Goal: Information Seeking & Learning: Learn about a topic

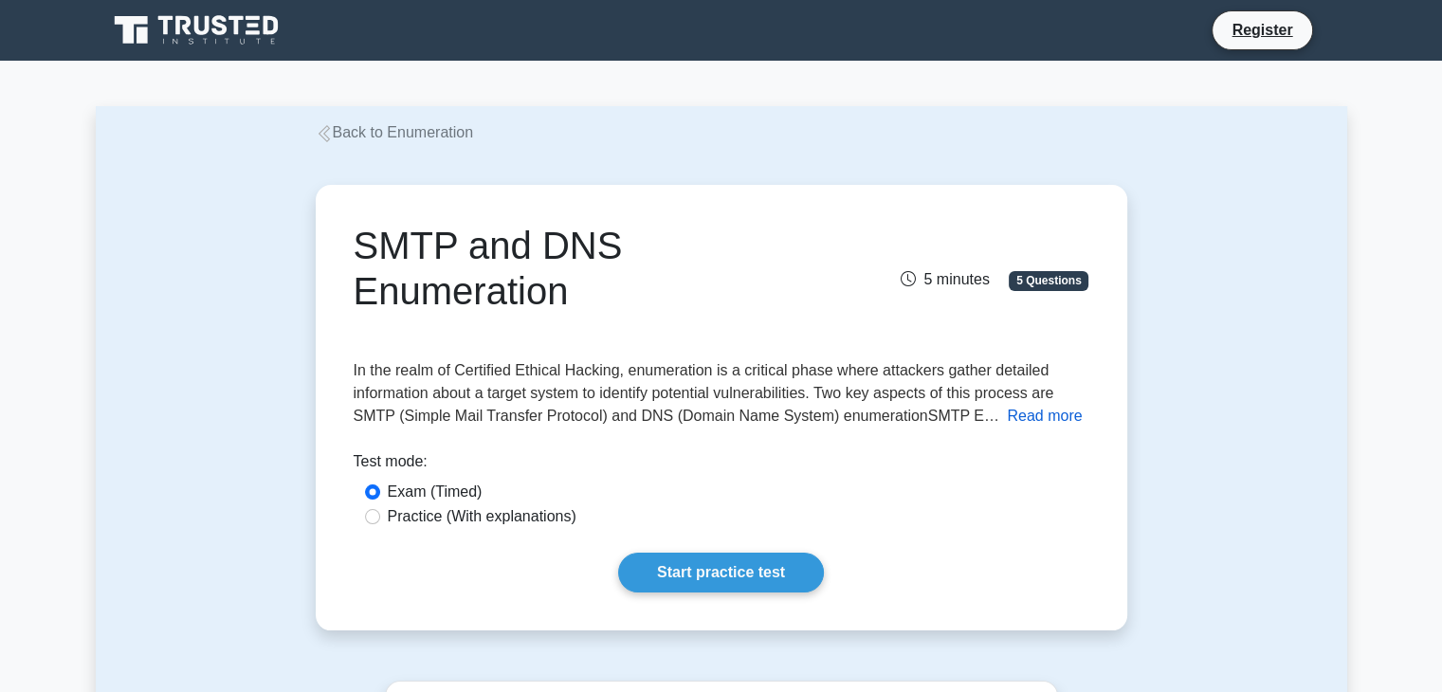
click at [1028, 418] on button "Read more" at bounding box center [1044, 416] width 75 height 23
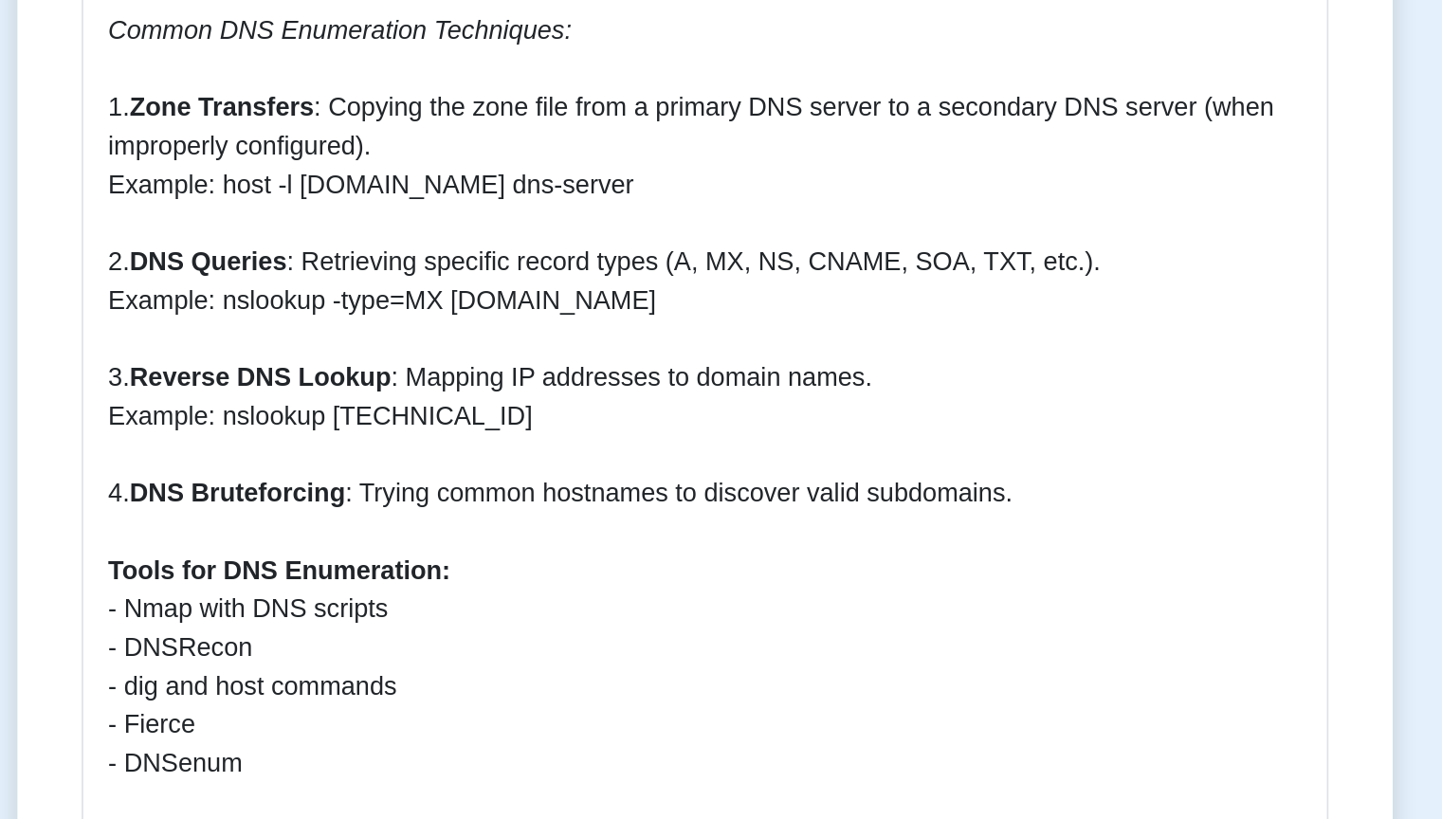
scroll to position [1715, 0]
drag, startPoint x: 999, startPoint y: 599, endPoint x: 999, endPoint y: 579, distance: 20.9
click at [999, 579] on p "Understanding SMTP and DNS Enumeration SMTP (Simple Mail Transfer Protocol) and…" at bounding box center [722, 595] width 704 height 2731
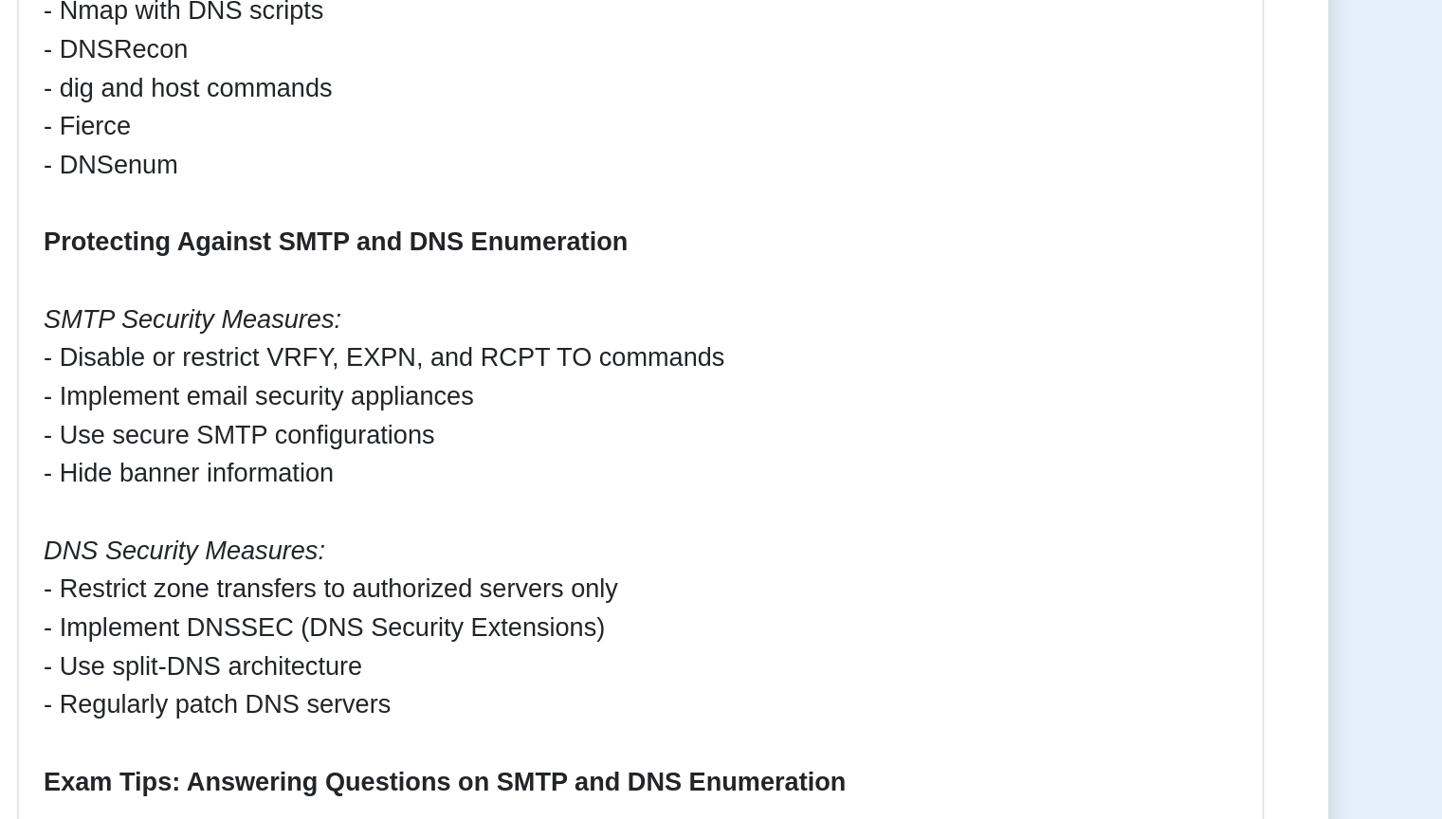
scroll to position [2048, 0]
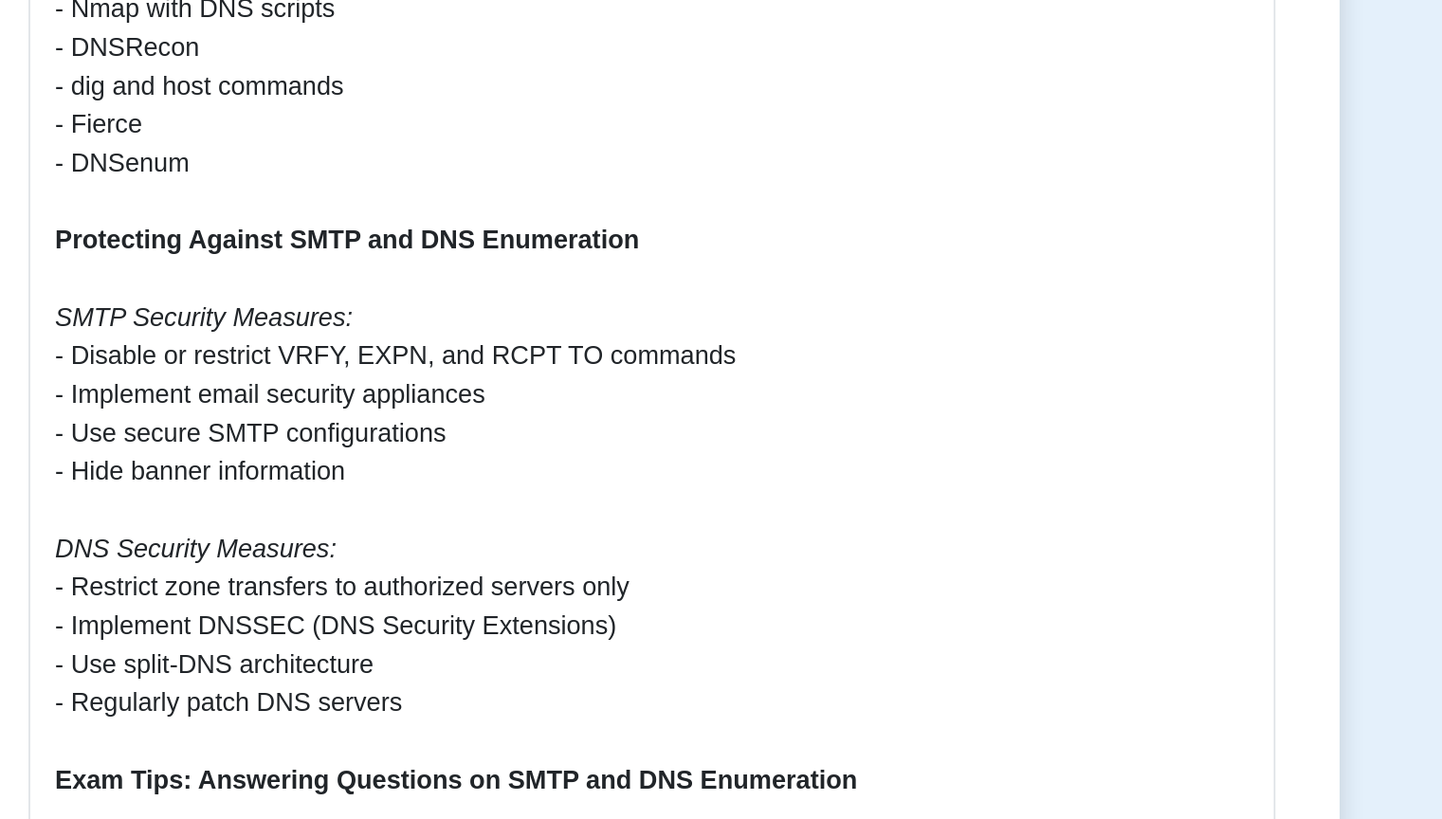
drag, startPoint x: 1007, startPoint y: 598, endPoint x: 873, endPoint y: 641, distance: 140.4
click at [873, 641] on p "Understanding SMTP and DNS Enumeration SMTP (Simple Mail Transfer Protocol) and…" at bounding box center [722, 261] width 704 height 2731
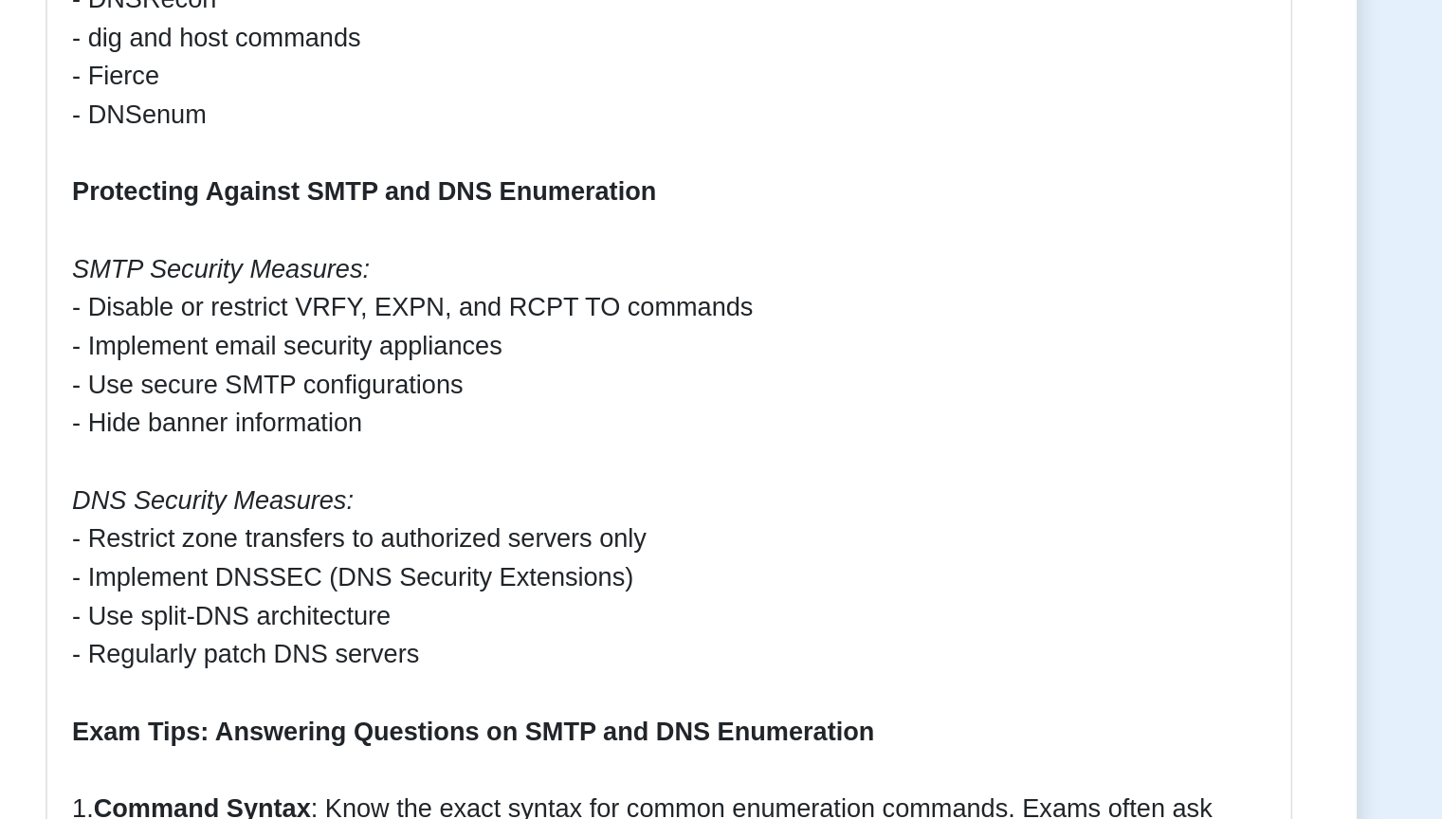
scroll to position [2074, 0]
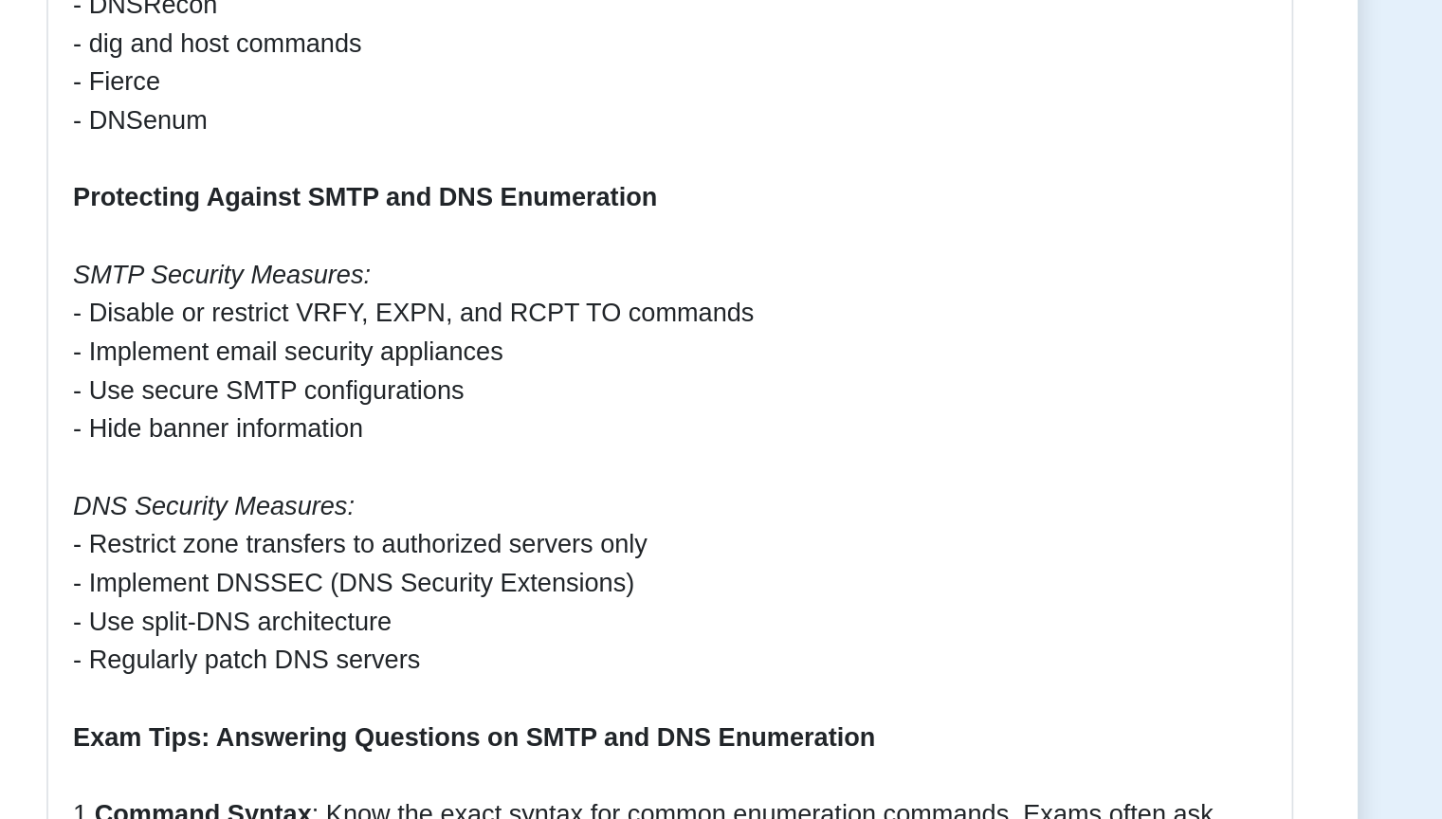
click at [825, 624] on p "Understanding SMTP and DNS Enumeration SMTP (Simple Mail Transfer Protocol) and…" at bounding box center [722, 235] width 704 height 2731
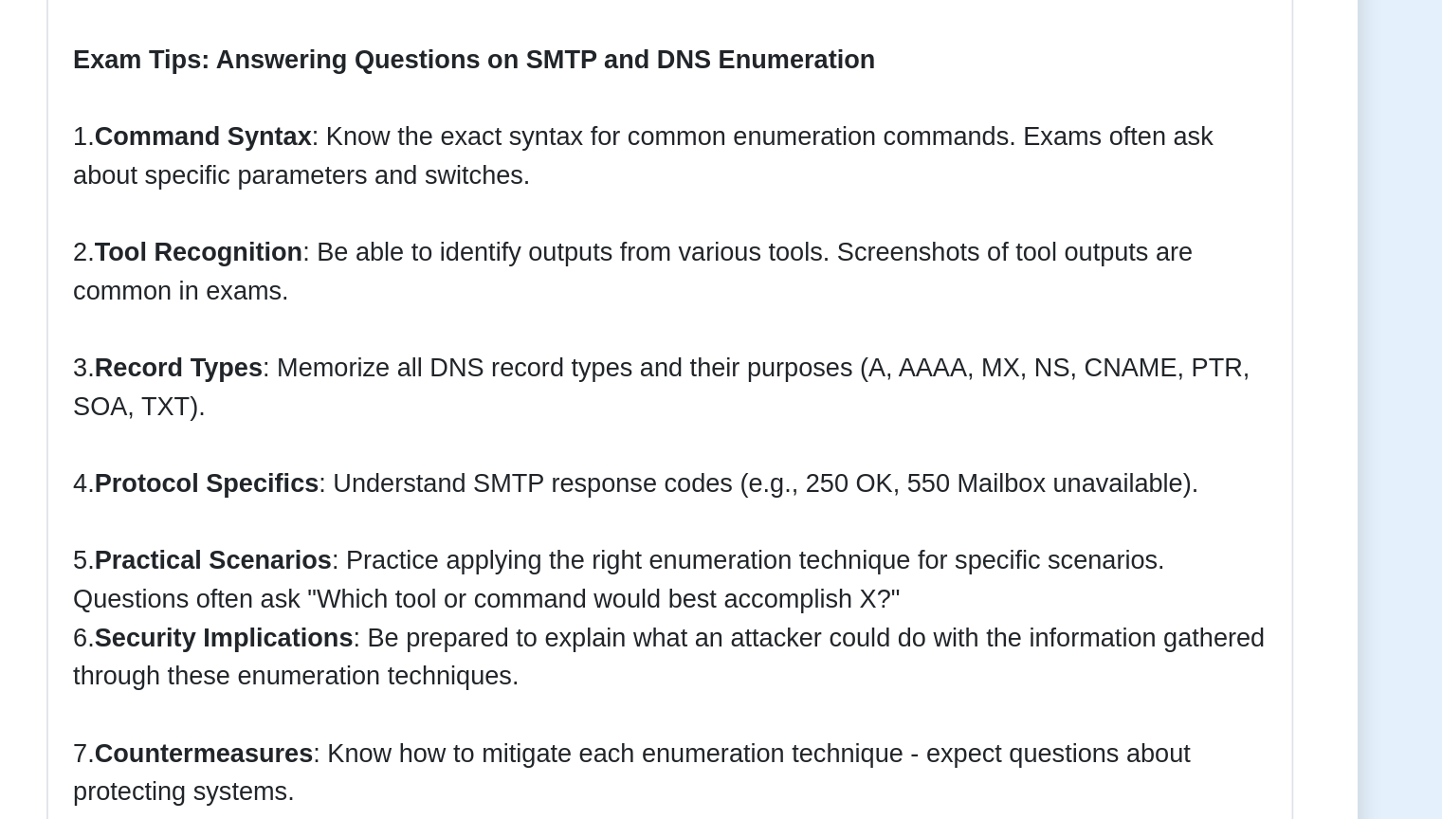
scroll to position [2490, 0]
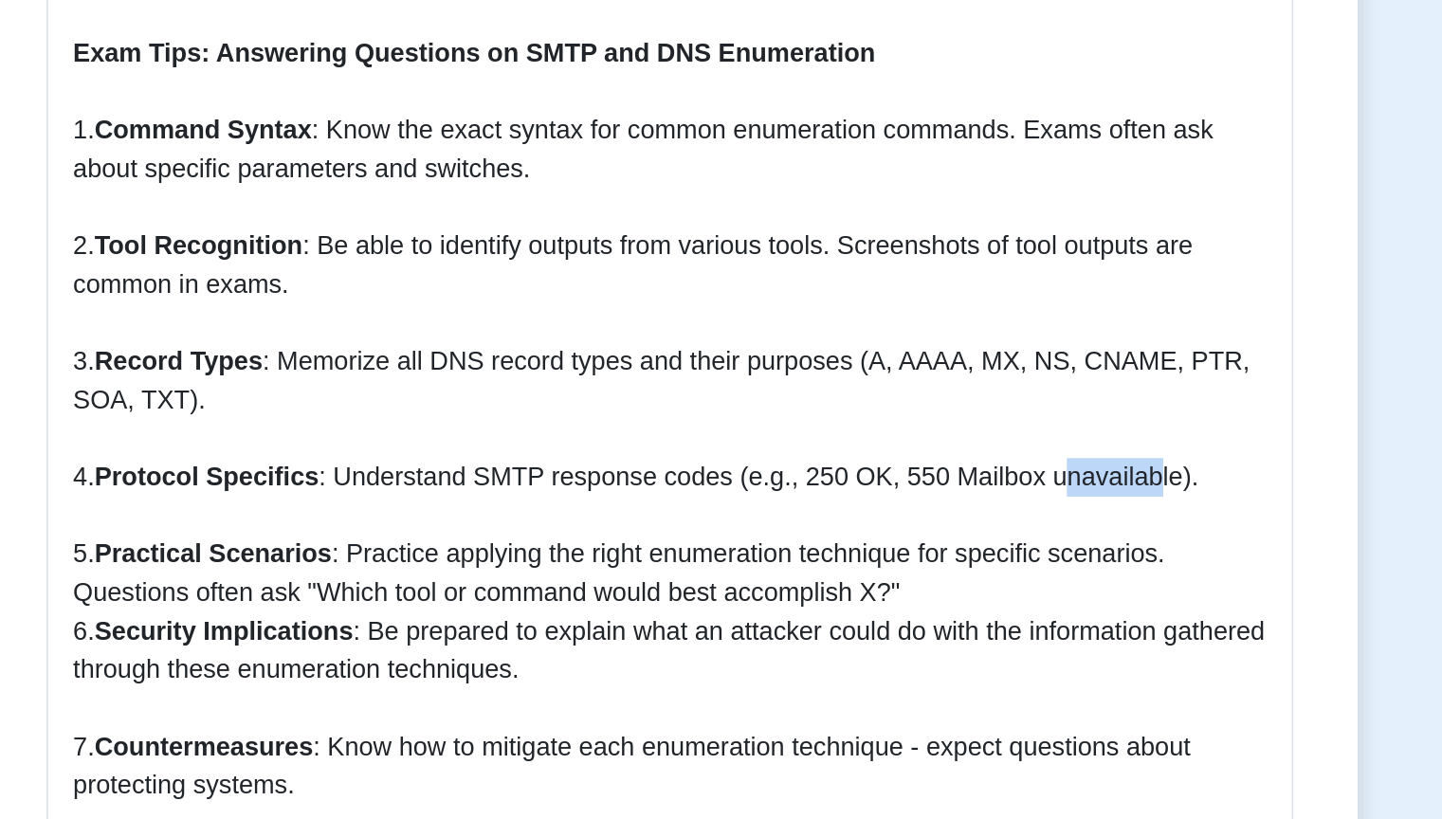
drag, startPoint x: 934, startPoint y: 596, endPoint x: 992, endPoint y: 606, distance: 58.8
drag, startPoint x: 926, startPoint y: 600, endPoint x: 968, endPoint y: 621, distance: 47.5
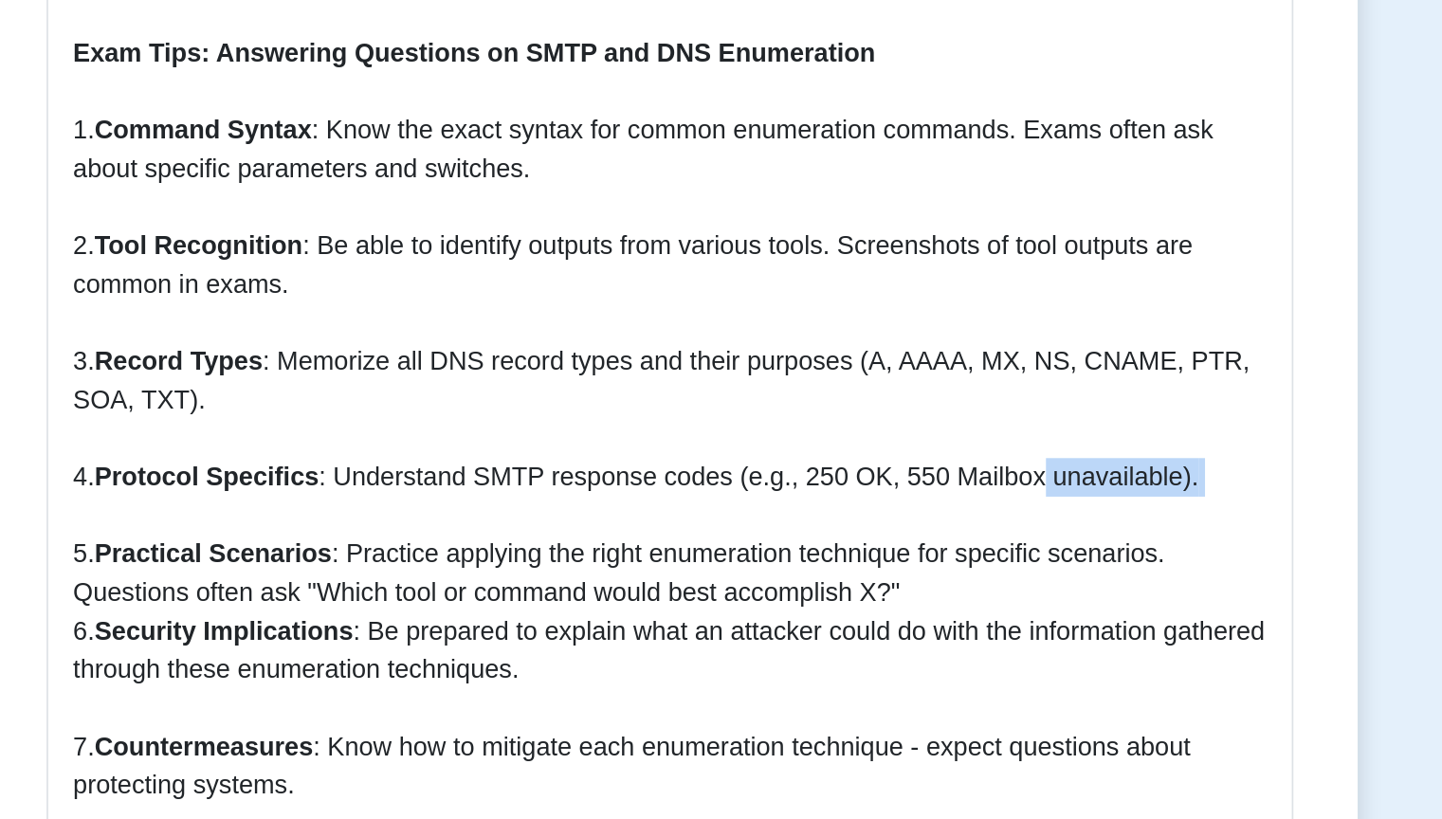
drag, startPoint x: 986, startPoint y: 552, endPoint x: 1007, endPoint y: 564, distance: 24.2
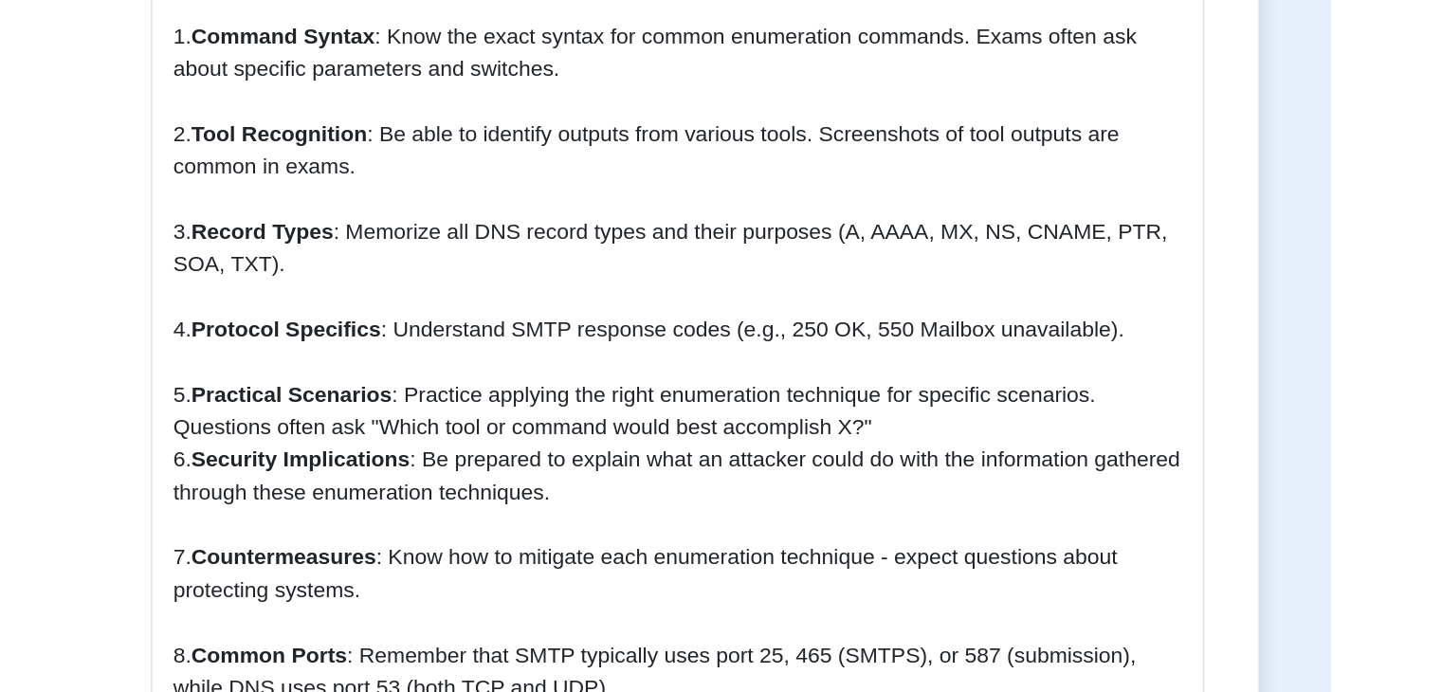
scroll to position [2603, 0]
